Goal: Task Accomplishment & Management: Complete application form

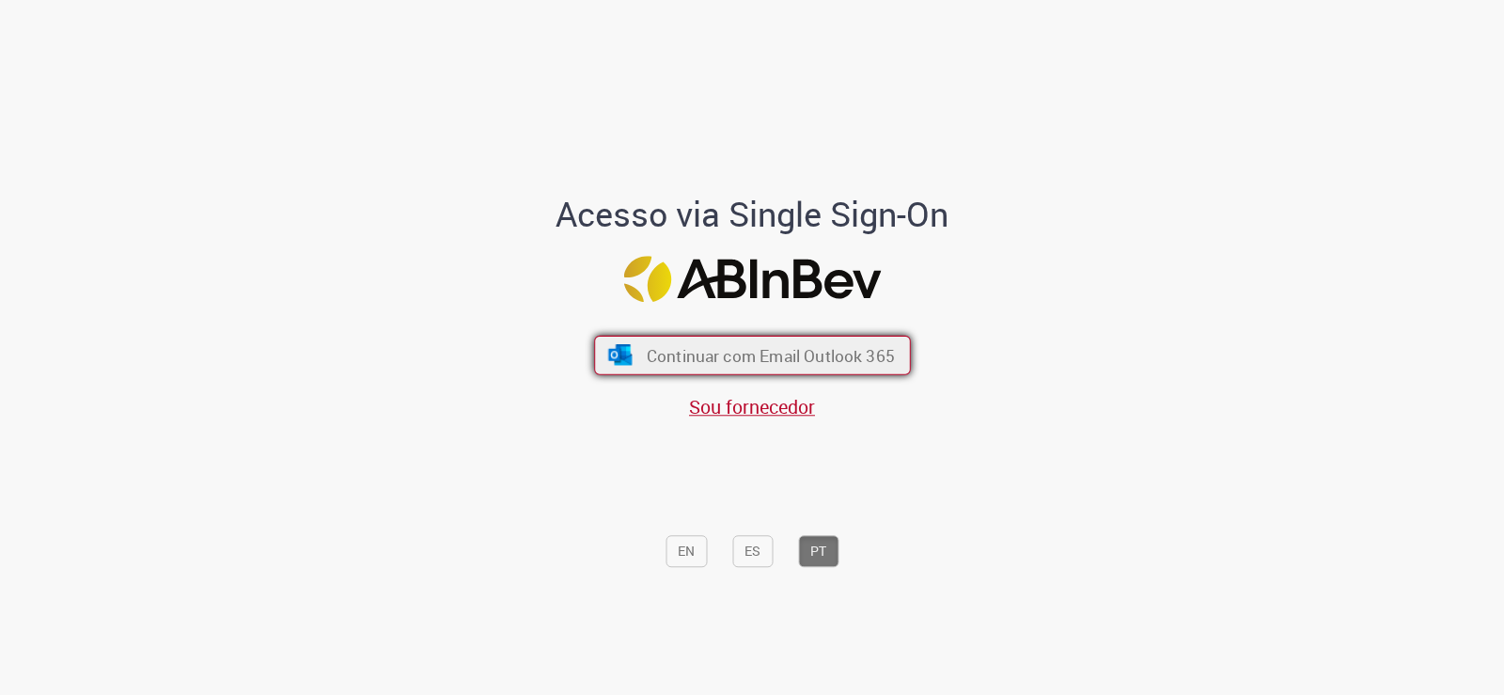
click at [714, 359] on span "Continuar com Email Outlook 365" at bounding box center [770, 355] width 248 height 22
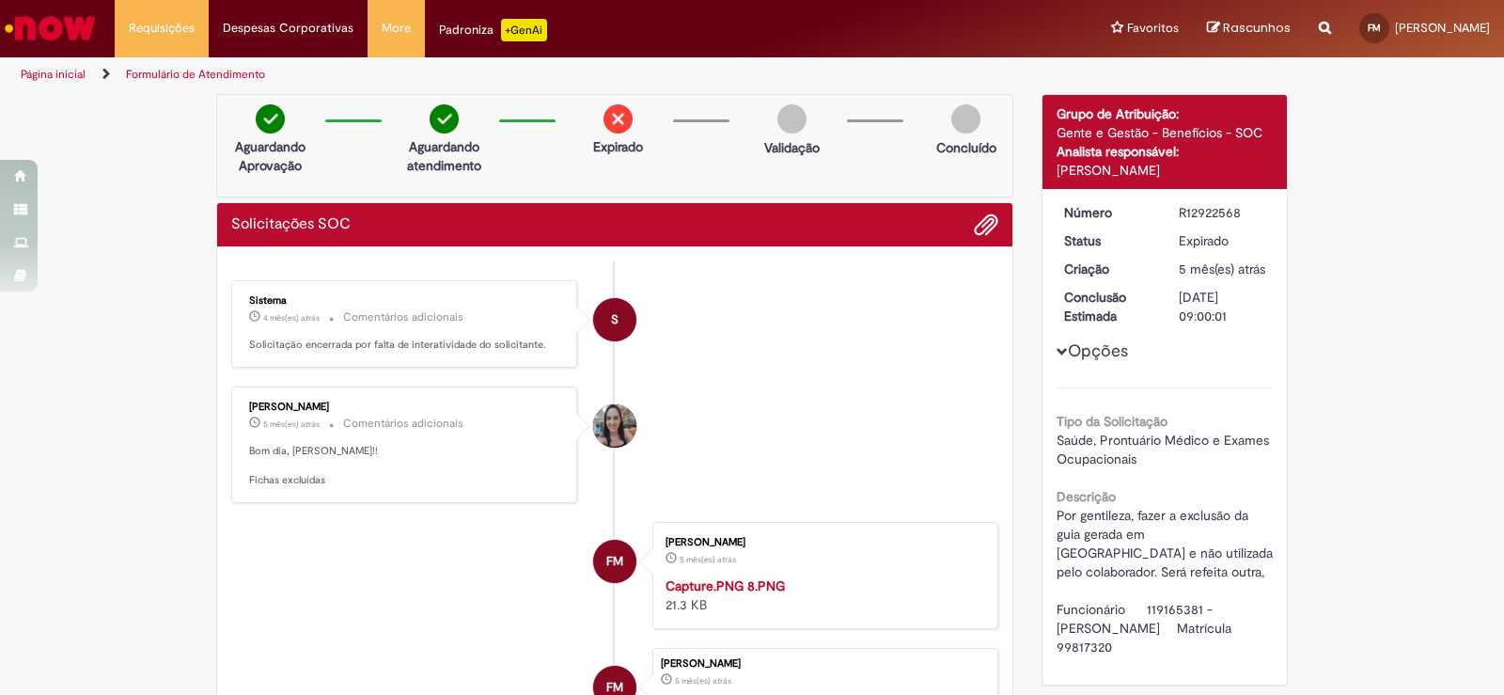
click at [52, 71] on link "Página inicial" at bounding box center [53, 74] width 65 height 15
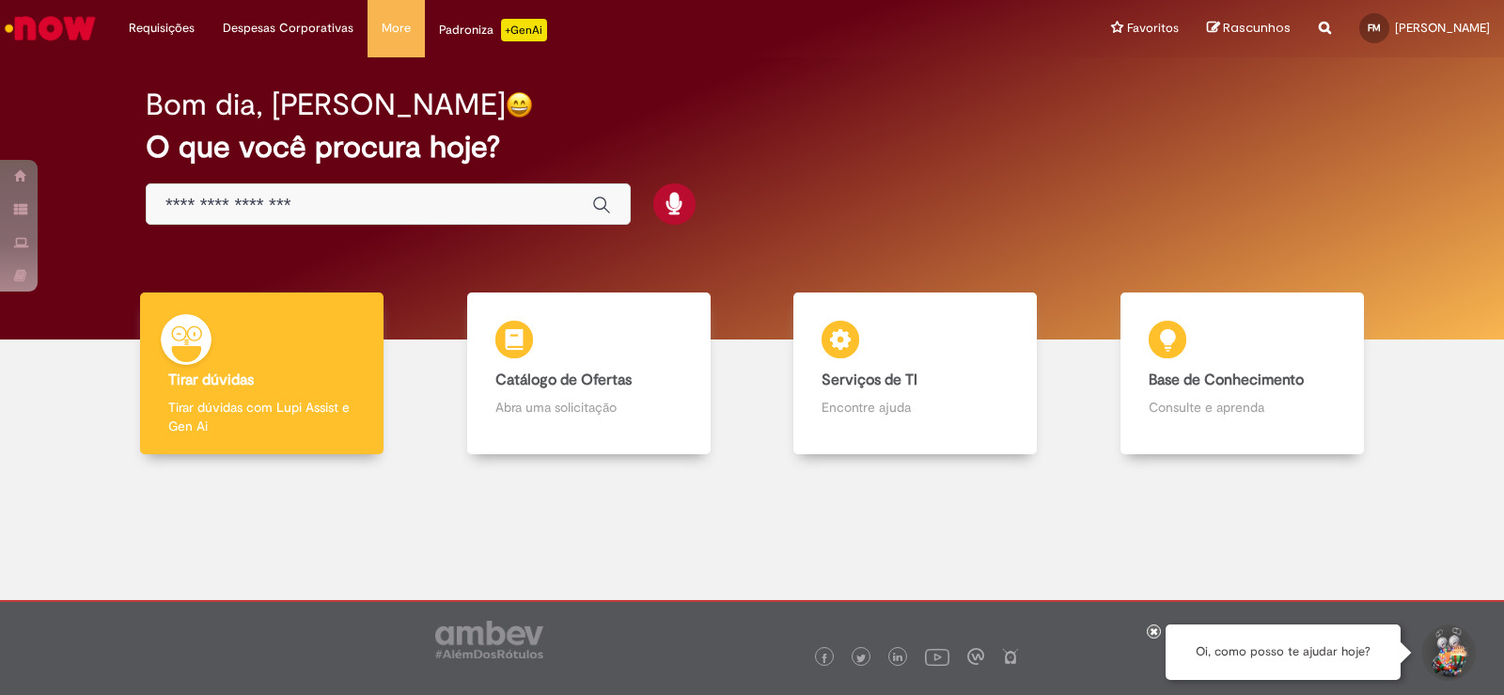
click at [206, 205] on input "Basta digitar aqui" at bounding box center [369, 206] width 408 height 22
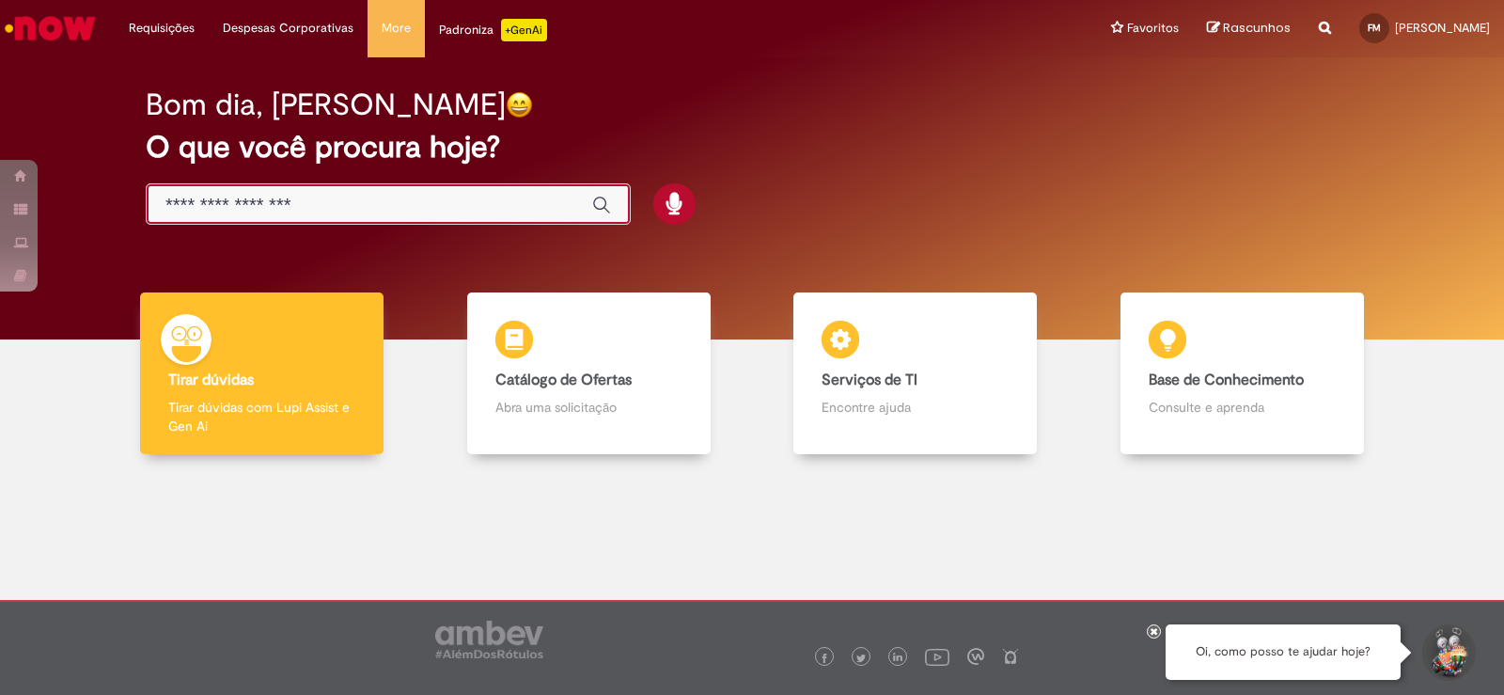
click at [206, 205] on input "Basta digitar aqui" at bounding box center [369, 206] width 408 height 22
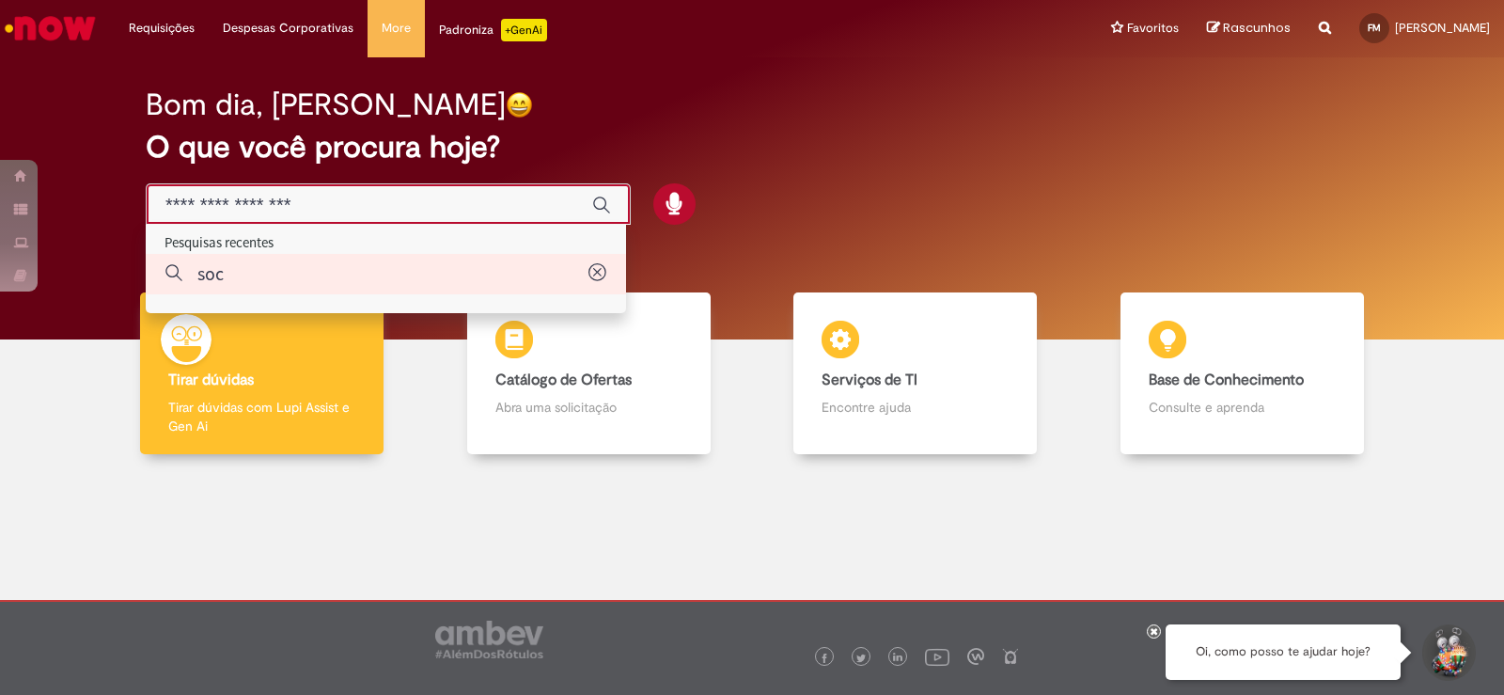
type input "***"
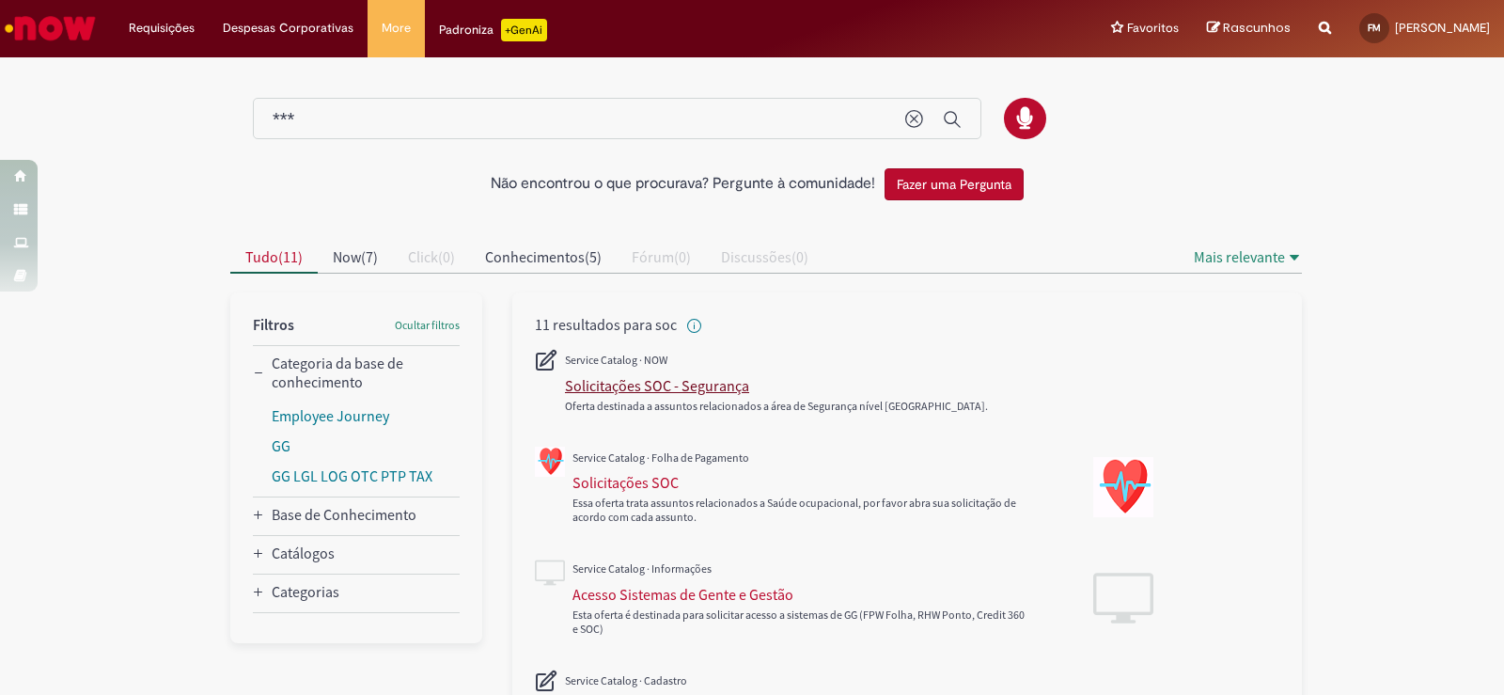
click at [607, 392] on div "Solicitações SOC - Segurança" at bounding box center [657, 385] width 184 height 19
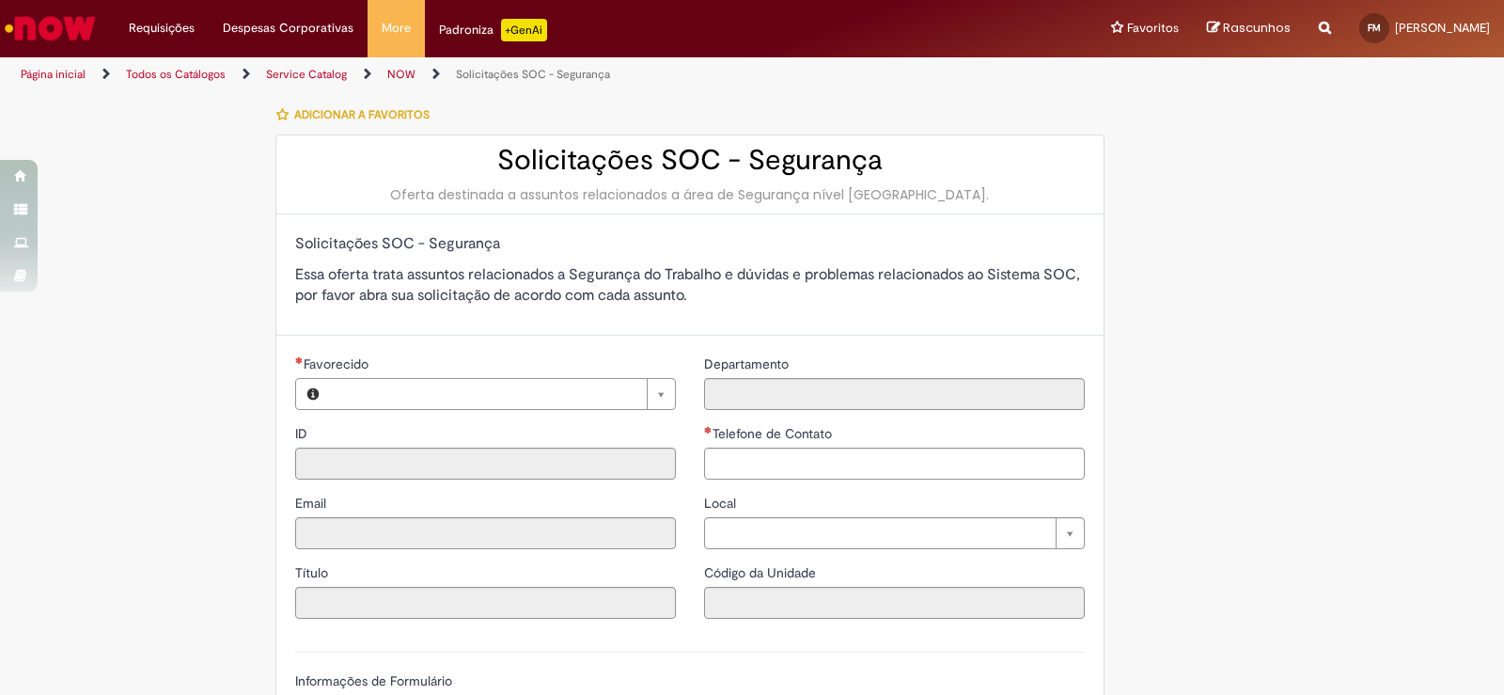
type input "**********"
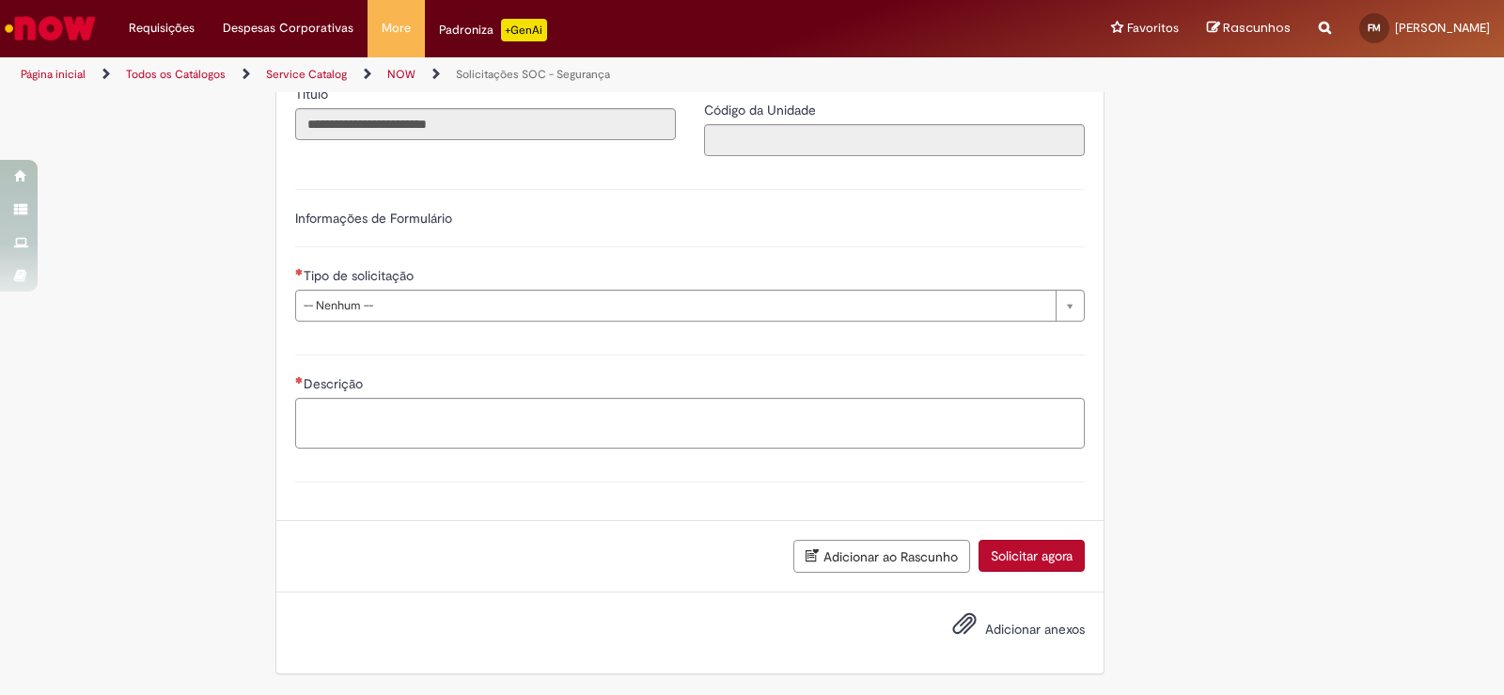
scroll to position [384, 0]
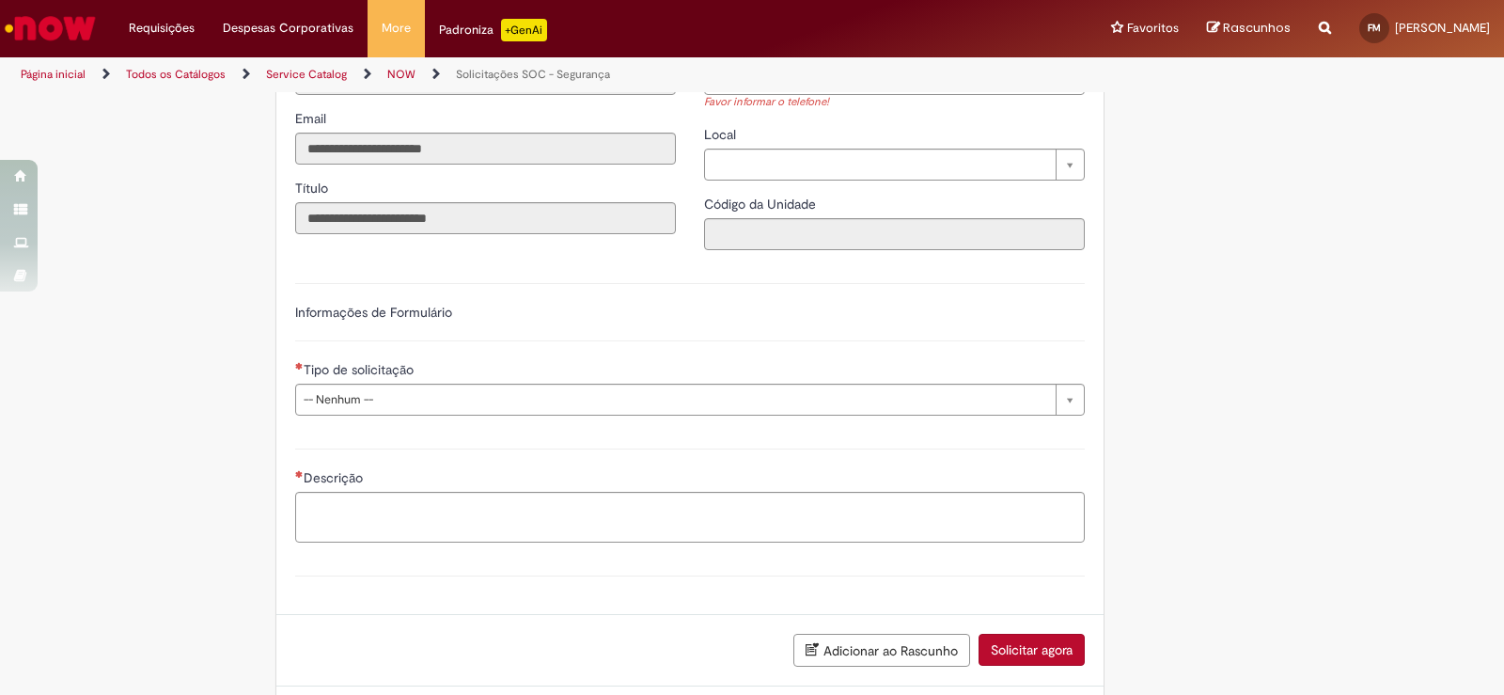
click at [462, 367] on div "Tipo de solicitação" at bounding box center [689, 371] width 789 height 23
click at [49, 74] on link "Página inicial" at bounding box center [53, 74] width 65 height 15
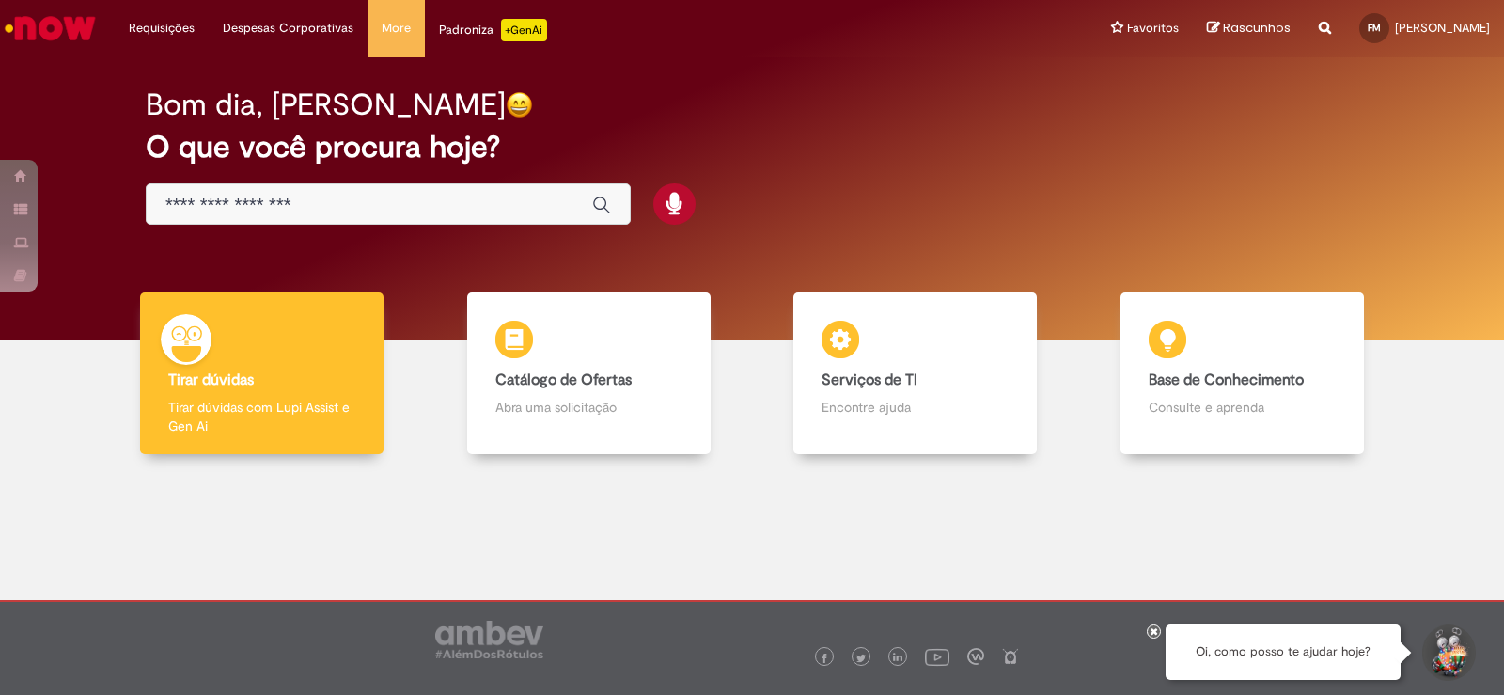
click at [726, 112] on div "Bom dia, [PERSON_NAME]" at bounding box center [752, 104] width 1212 height 33
click at [760, 63] on div "Bom dia, Fernanda O que você procura hoje?" at bounding box center [752, 198] width 1476 height 282
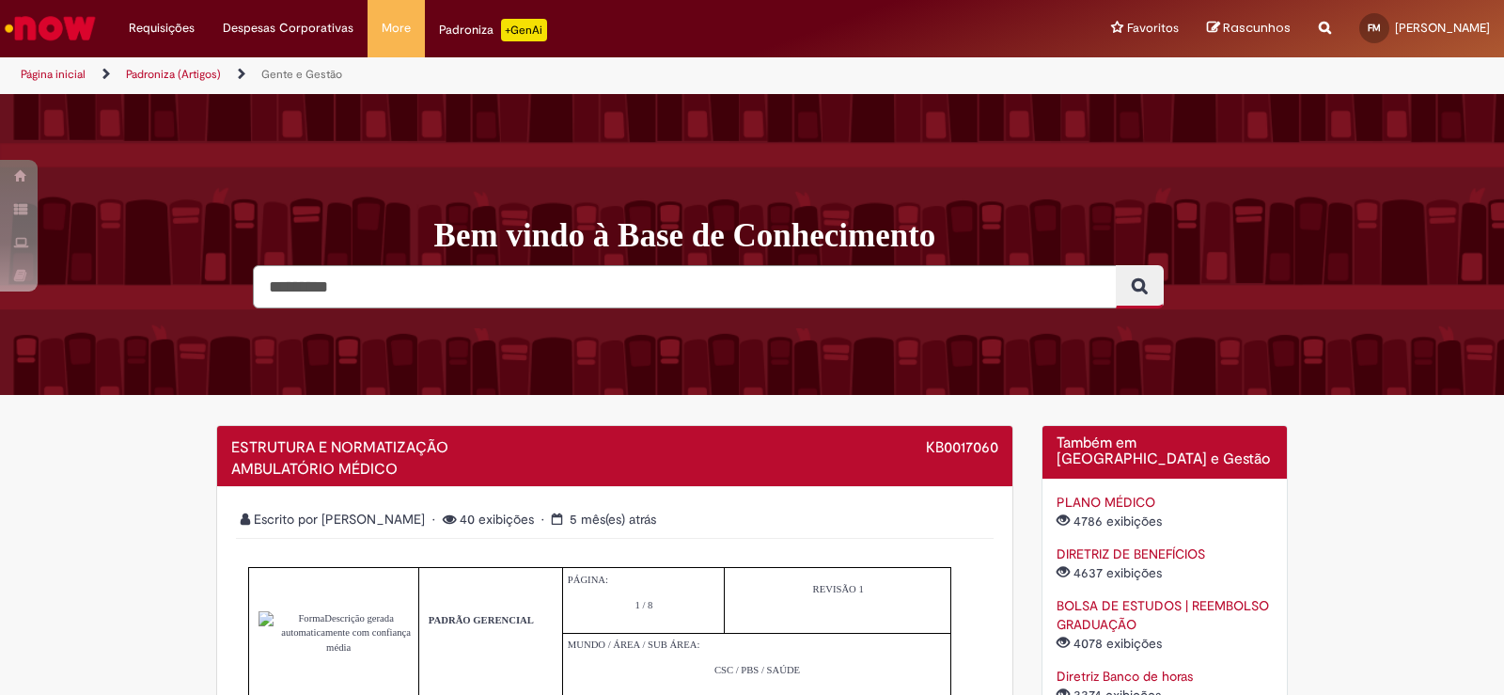
click at [308, 290] on input "Pesquisar" at bounding box center [685, 286] width 864 height 43
click at [74, 71] on link "Página inicial" at bounding box center [53, 74] width 65 height 15
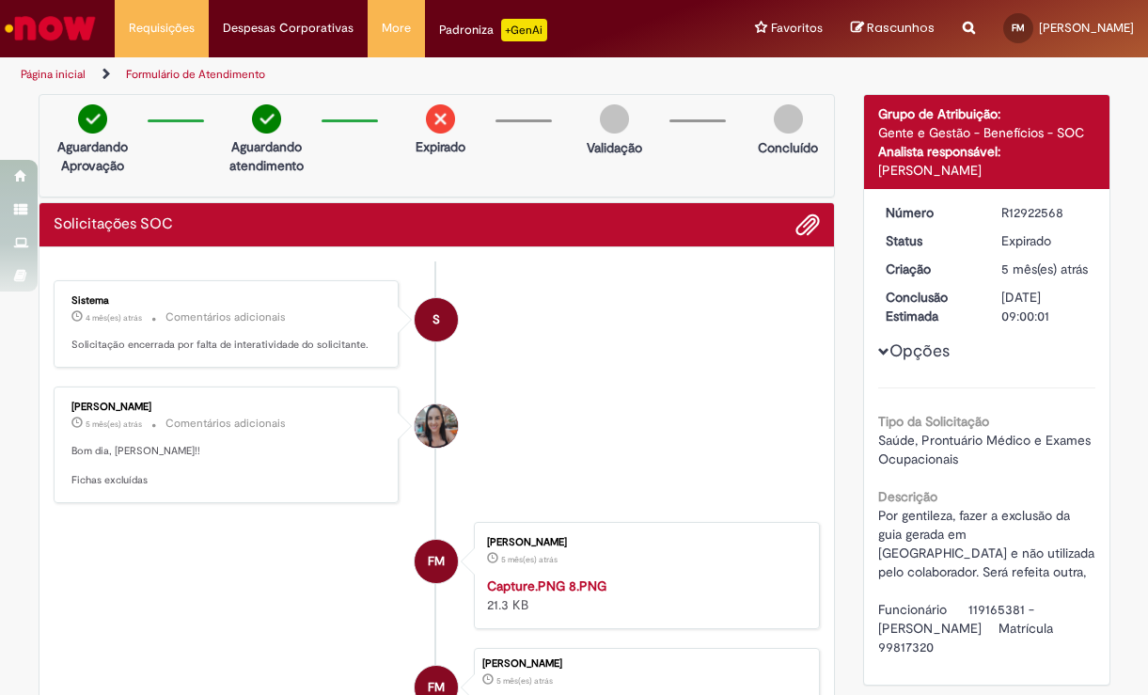
click at [45, 82] on li "Página inicial" at bounding box center [65, 74] width 103 height 35
drag, startPoint x: 47, startPoint y: 70, endPoint x: 70, endPoint y: 138, distance: 72.5
click at [47, 70] on link "Página inicial" at bounding box center [53, 74] width 65 height 15
